Goal: Task Accomplishment & Management: Use online tool/utility

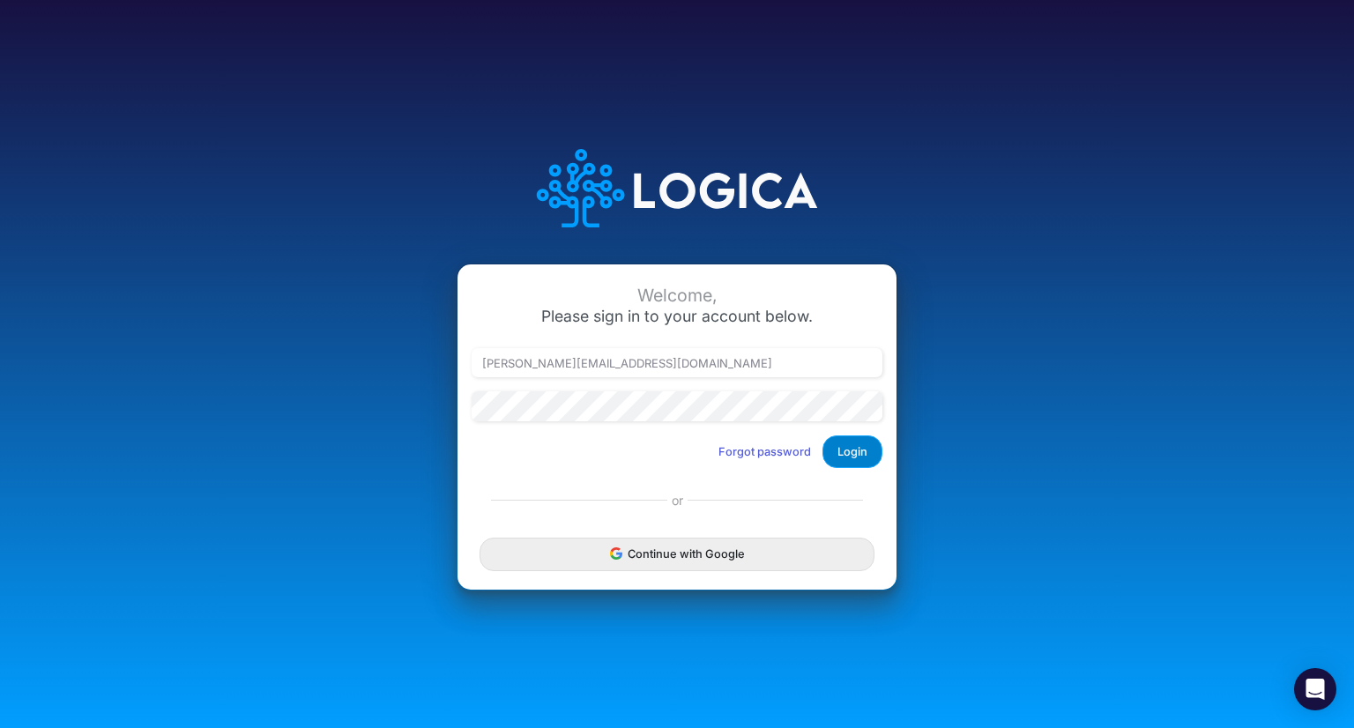
click at [856, 452] on button "Login" at bounding box center [852, 451] width 60 height 33
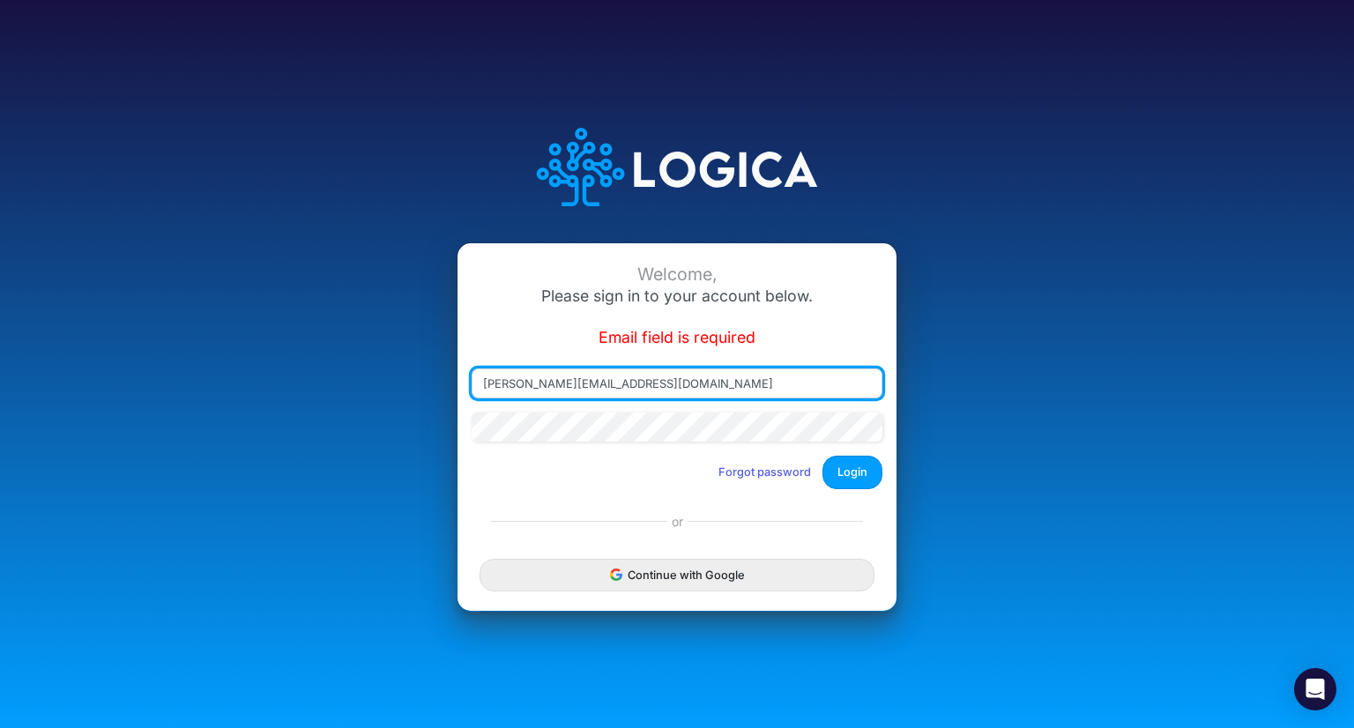
click at [818, 383] on input "blair.freshwater@heritage-communities.com" at bounding box center [677, 383] width 411 height 30
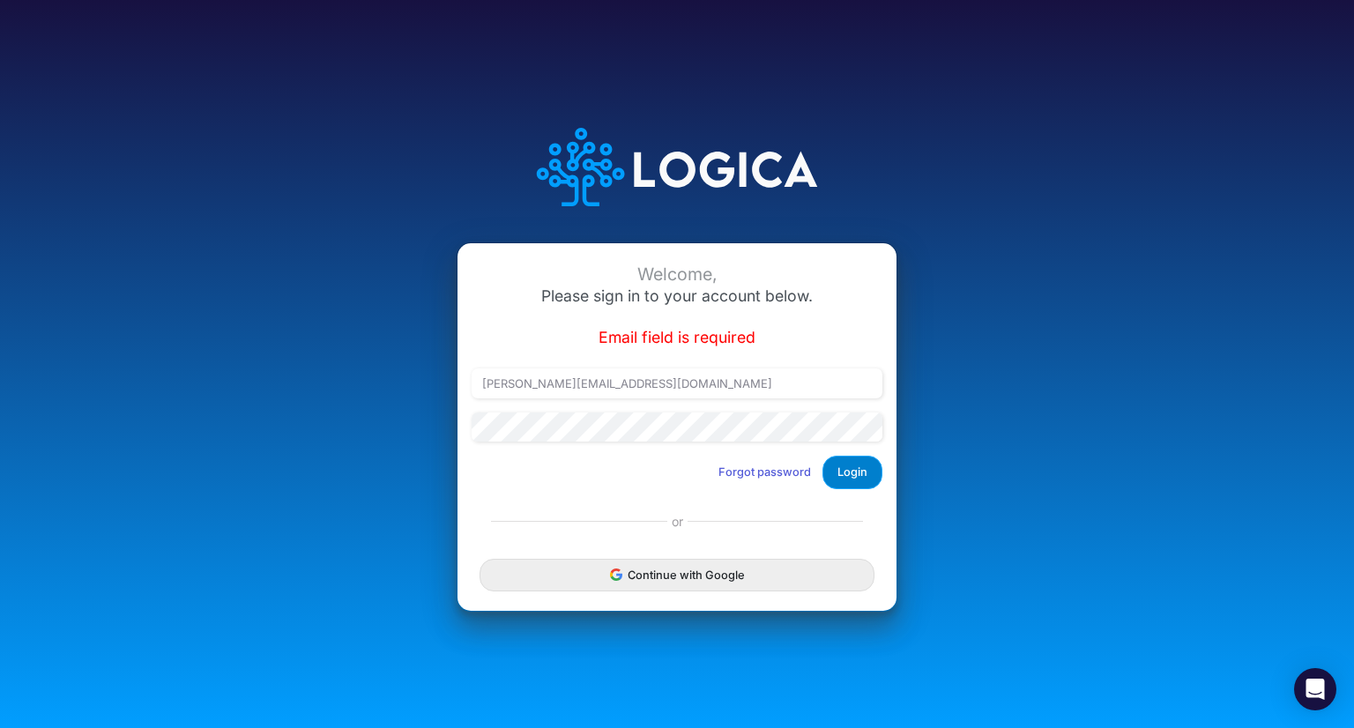
click at [850, 464] on button "Login" at bounding box center [852, 472] width 60 height 33
click at [854, 480] on button "Login" at bounding box center [852, 472] width 60 height 33
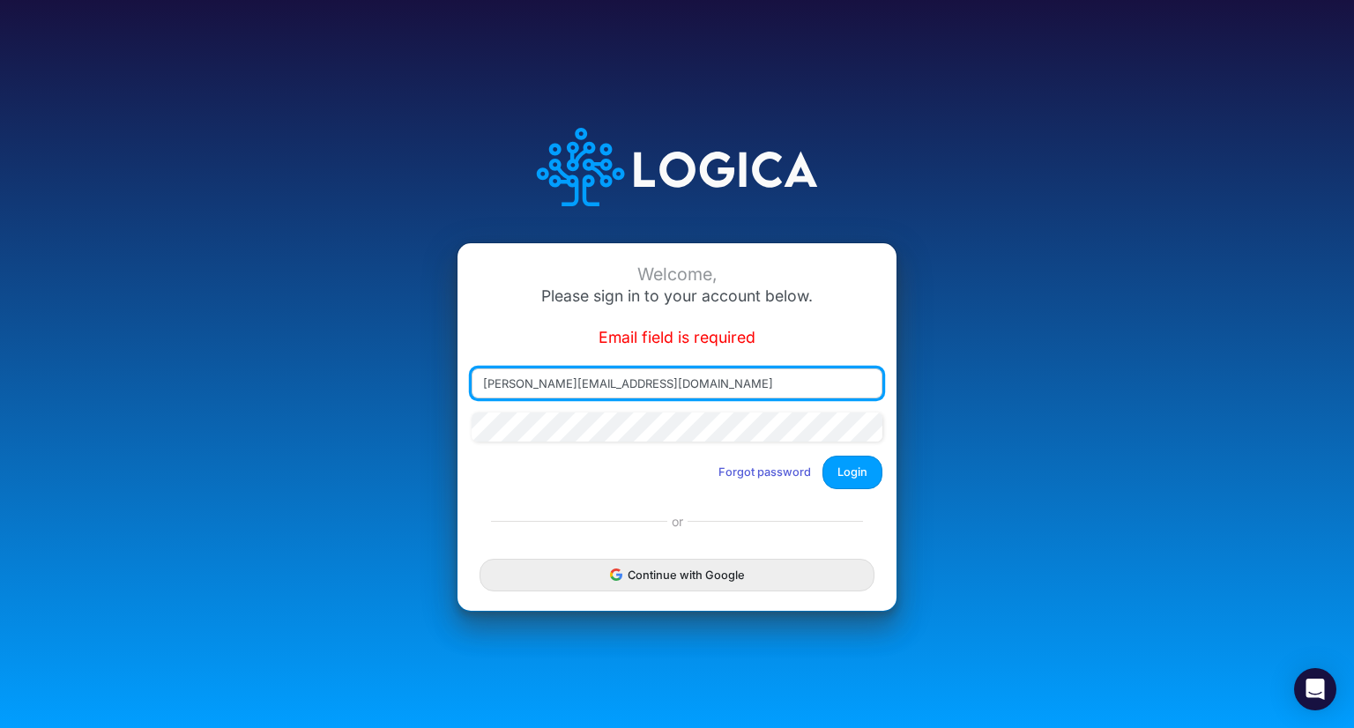
click at [806, 386] on input "blair.freshwater@heritage-communities.com" at bounding box center [677, 383] width 411 height 30
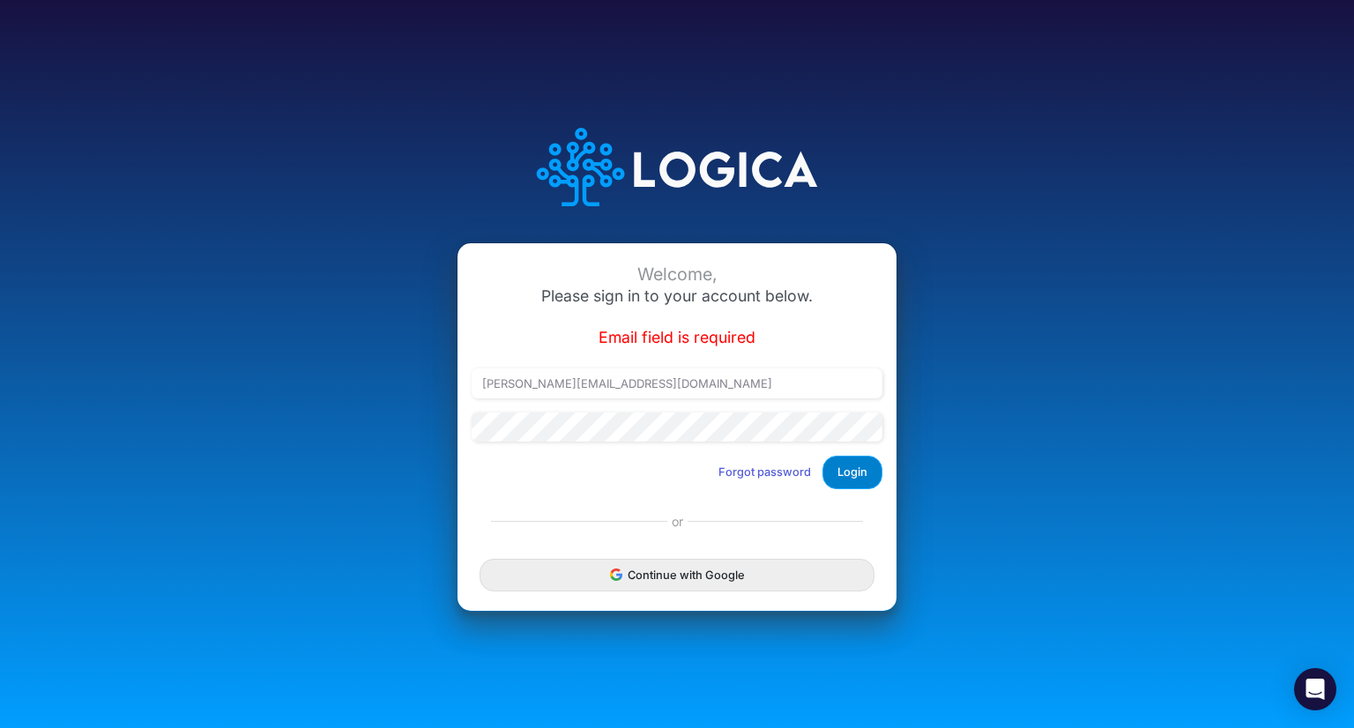
click at [869, 472] on button "Login" at bounding box center [852, 472] width 60 height 33
click at [658, 403] on div "blair.freshwater@heritage-communities.com" at bounding box center [677, 390] width 420 height 44
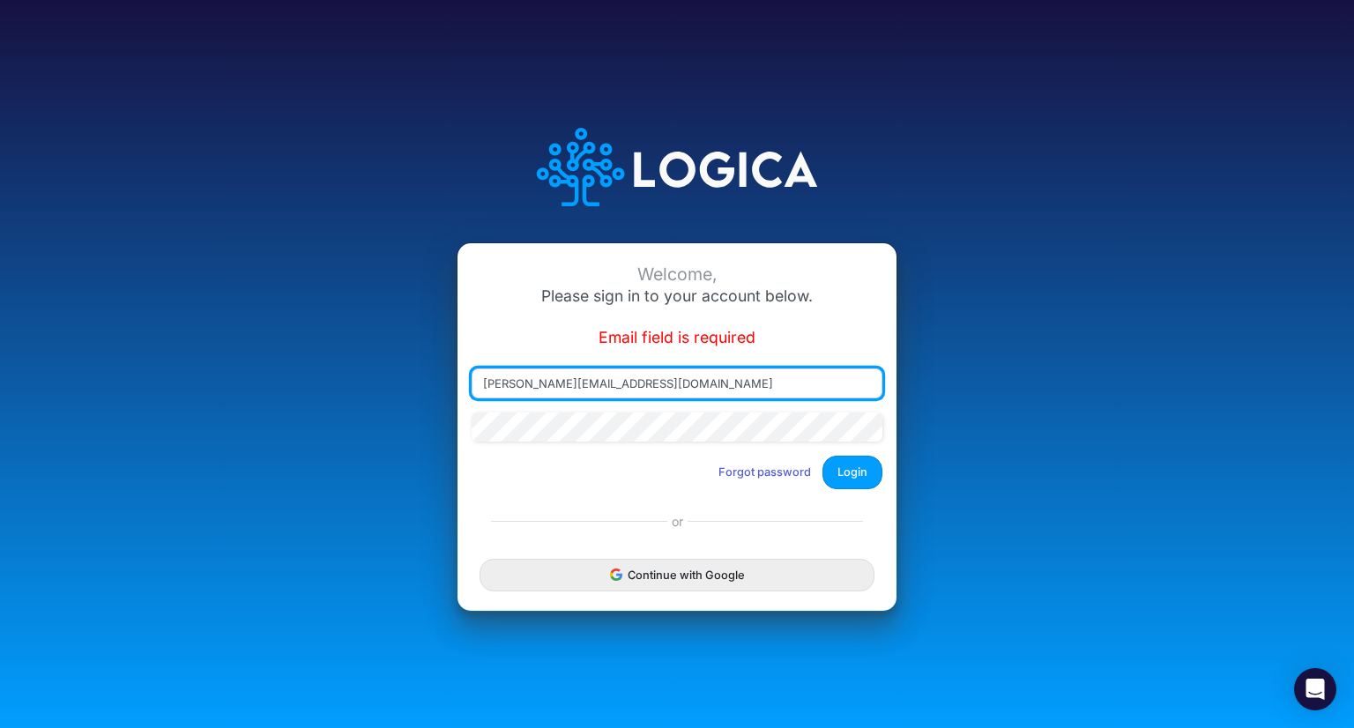
click at [643, 384] on input "blair.freshwater@heritage-communities.com" at bounding box center [677, 383] width 411 height 30
type input "blair.freshwater@heritage-coblaimmunities.com"
